Goal: Information Seeking & Learning: Learn about a topic

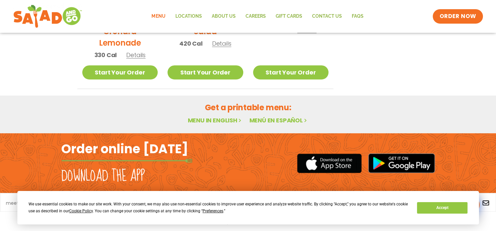
scroll to position [419, 0]
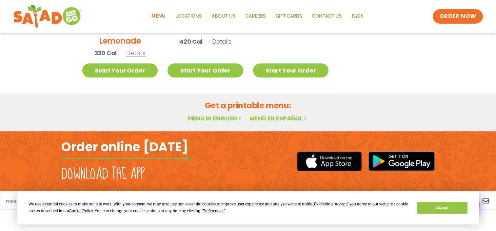
click at [227, 118] on link "Menu in English" at bounding box center [215, 118] width 55 height 8
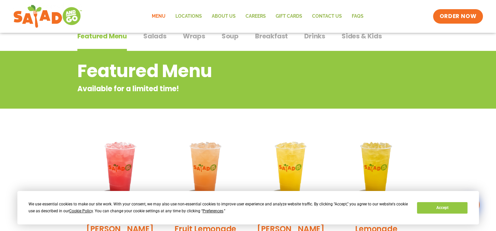
scroll to position [50, 0]
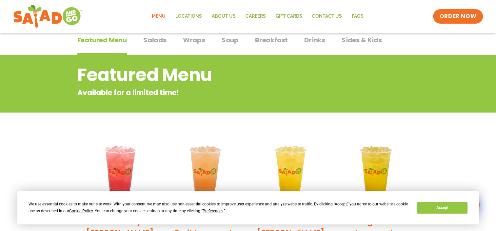
click at [188, 39] on span "Wraps" at bounding box center [194, 40] width 22 height 10
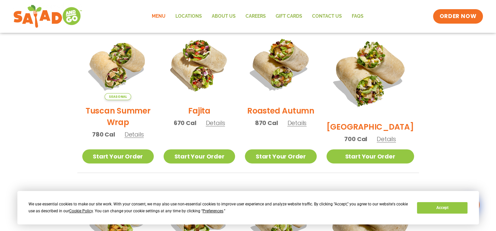
scroll to position [165, 0]
